Goal: Transaction & Acquisition: Purchase product/service

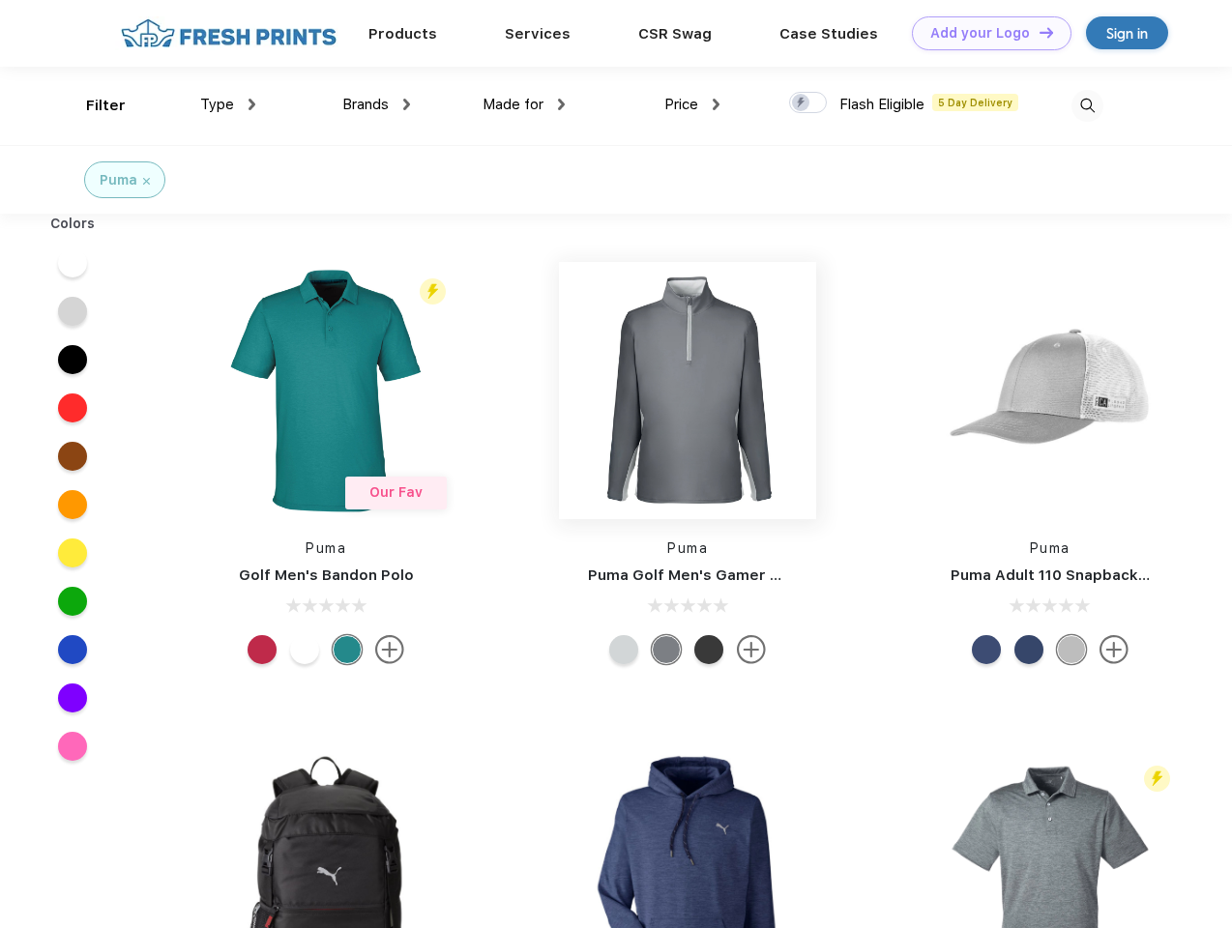
scroll to position [1, 0]
click at [984, 33] on link "Add your Logo Design Tool" at bounding box center [992, 33] width 160 height 34
click at [0, 0] on div "Design Tool" at bounding box center [0, 0] width 0 height 0
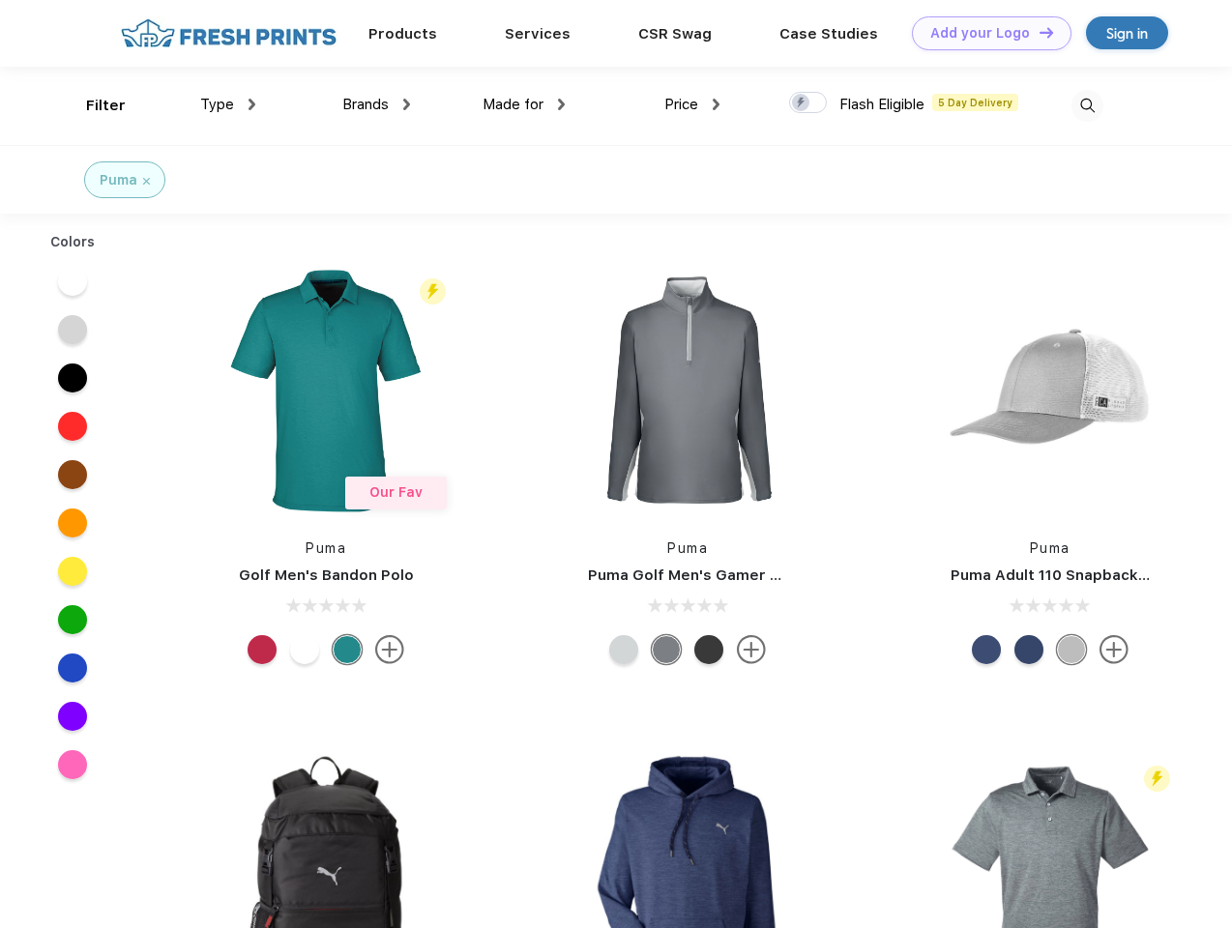
click at [1038, 32] on link "Add your Logo Design Tool" at bounding box center [992, 33] width 160 height 34
click at [93, 105] on div "Filter" at bounding box center [106, 106] width 40 height 22
click at [228, 104] on span "Type" at bounding box center [217, 104] width 34 height 17
click at [376, 104] on span "Brands" at bounding box center [365, 104] width 46 height 17
click at [524, 104] on span "Made for" at bounding box center [512, 104] width 61 height 17
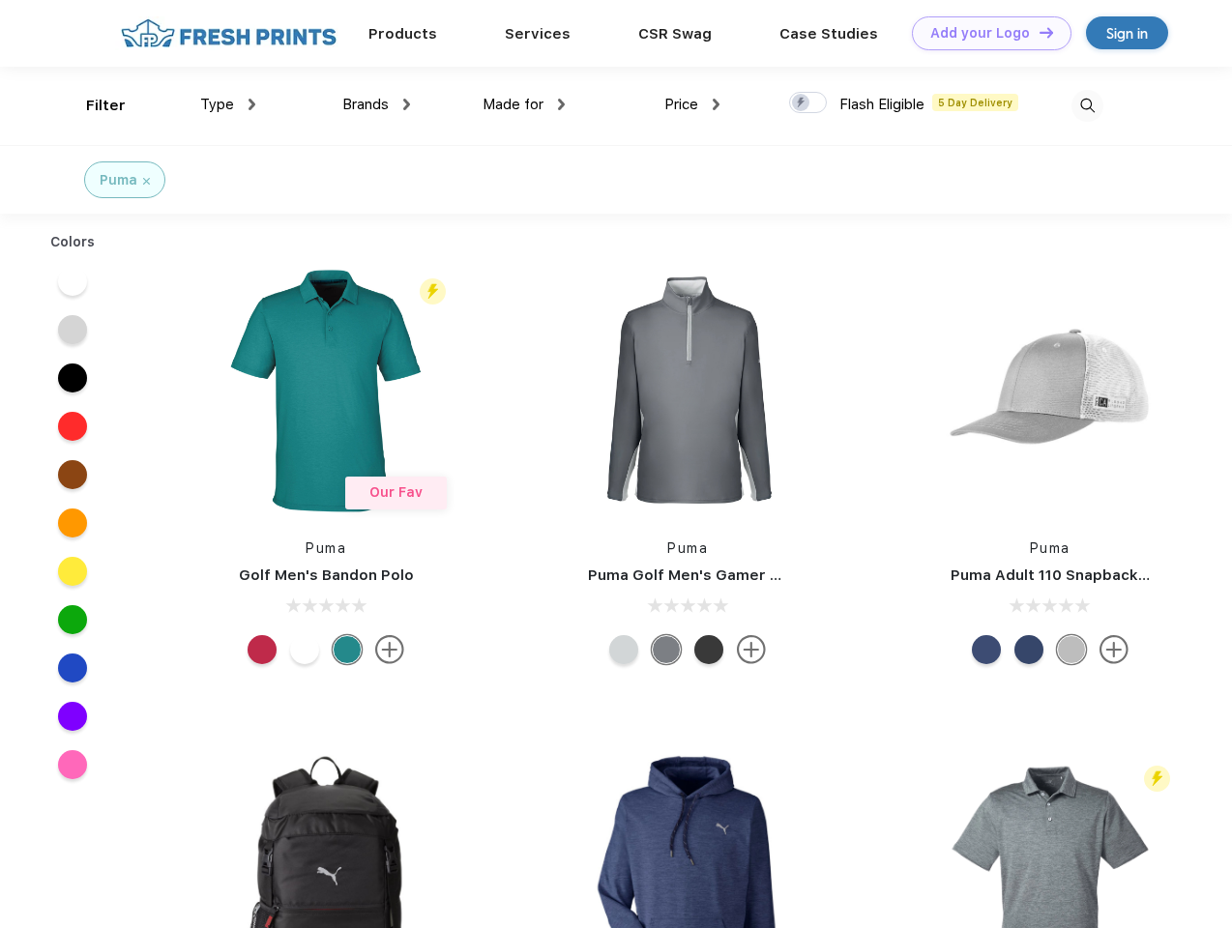
click at [692, 104] on span "Price" at bounding box center [681, 104] width 34 height 17
click at [808, 103] on div at bounding box center [808, 102] width 38 height 21
click at [802, 103] on input "checkbox" at bounding box center [795, 97] width 13 height 13
click at [1087, 105] on img at bounding box center [1087, 106] width 32 height 32
